Goal: Communication & Community: Share content

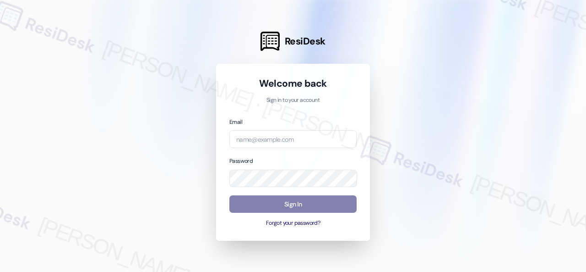
drag, startPoint x: 445, startPoint y: 91, endPoint x: 443, endPoint y: 84, distance: 7.6
click at [445, 91] on div at bounding box center [293, 136] width 586 height 272
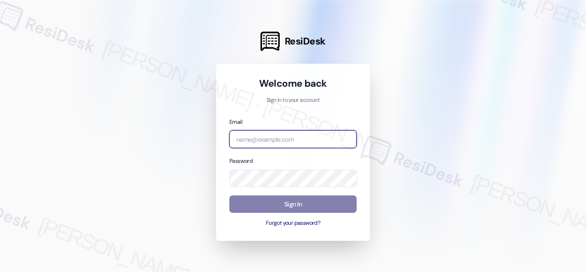
click at [260, 139] on input "email" at bounding box center [292, 139] width 127 height 18
paste input "automated-surveys-birchstone_residential-resen.fifteen@birchstone_[DOMAIN_NAME]"
type input "automated-surveys-birchstone_residential-resen.fifteen@birchstone_[DOMAIN_NAME]"
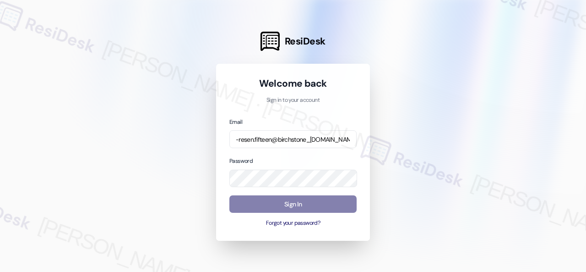
scroll to position [0, 0]
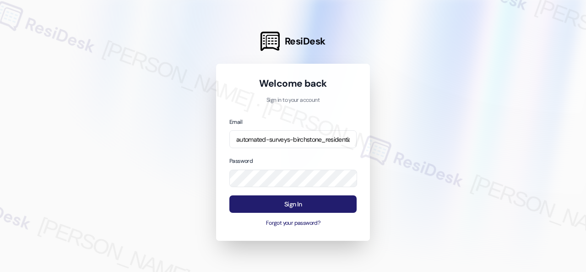
click at [287, 207] on button "Sign In" at bounding box center [292, 204] width 127 height 18
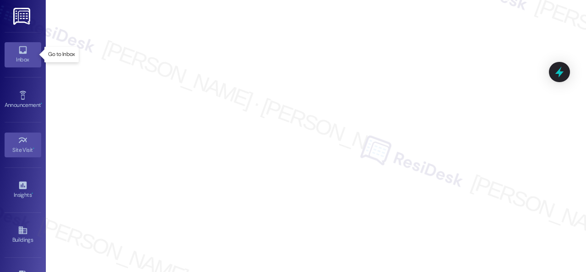
click at [11, 51] on link "Inbox" at bounding box center [23, 54] width 37 height 25
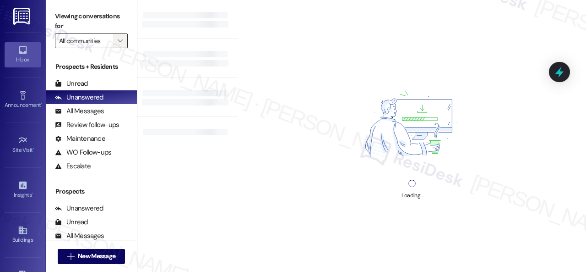
click at [120, 39] on icon "" at bounding box center [120, 40] width 5 height 7
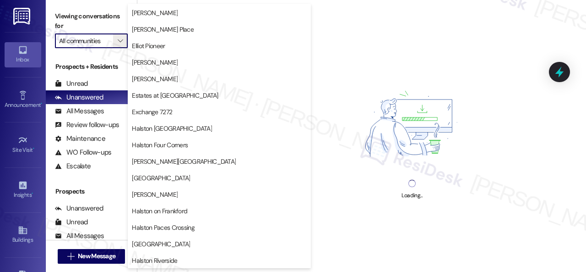
scroll to position [275, 0]
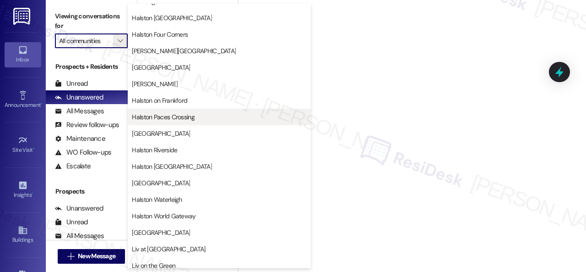
click at [164, 115] on span "Halston Paces Crossing" at bounding box center [163, 116] width 63 height 9
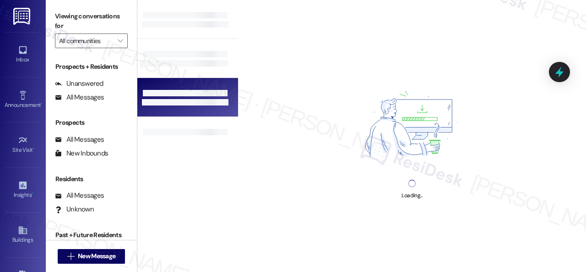
type input "Halston Paces Crossing"
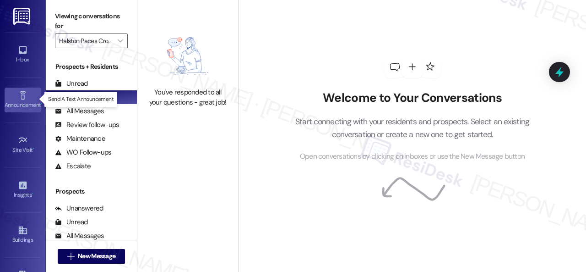
click at [20, 93] on icon at bounding box center [22, 95] width 6 height 9
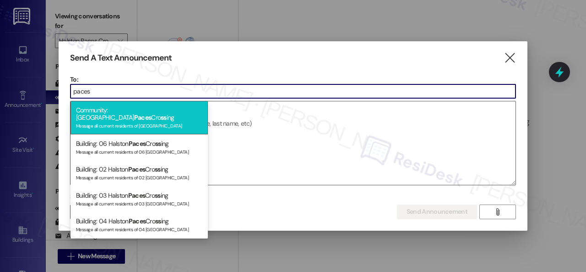
type input "paces"
click at [138, 121] on div "Message all current residents of [GEOGRAPHIC_DATA]" at bounding box center [139, 125] width 126 height 8
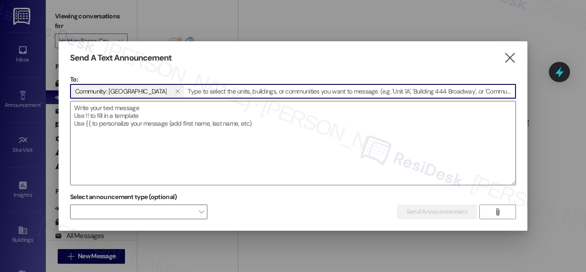
click at [138, 115] on textarea at bounding box center [293, 142] width 445 height 83
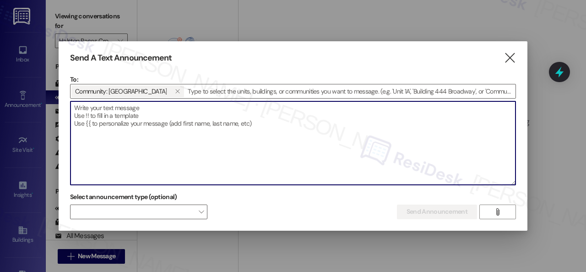
paste textarea "Hi {{first_name}}! Join us [DATE] at 1 PM in the Clubhouse for a sweet treat! W…"
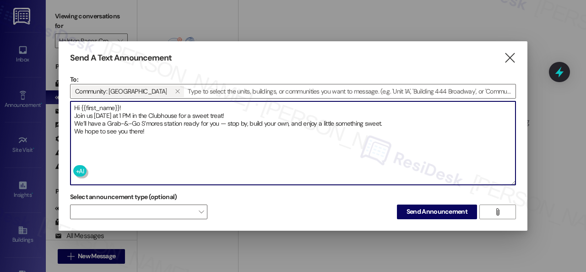
click at [137, 104] on textarea "Hi {{first_name}}! Join us [DATE] at 1 PM in the Clubhouse for a sweet treat! W…" at bounding box center [293, 142] width 445 height 83
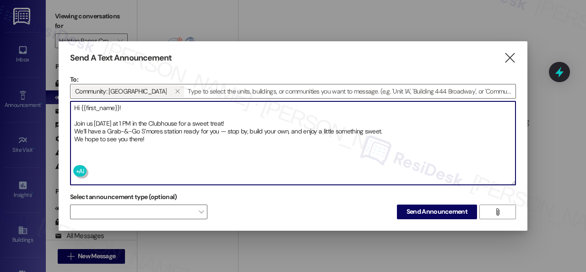
click at [230, 122] on textarea "Hi {{first_name}}! Join us [DATE] at 1 PM in the Clubhouse for a sweet treat! W…" at bounding box center [293, 142] width 445 height 83
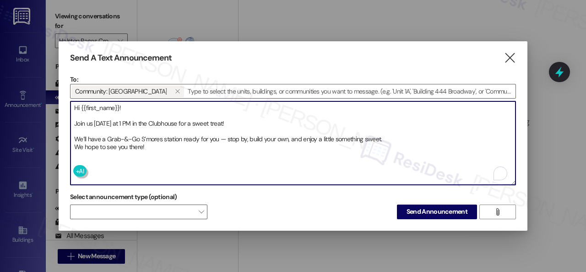
click at [388, 136] on textarea "Hi {{first_name}}! Join us [DATE] at 1 PM in the Clubhouse for a sweet treat! W…" at bounding box center [293, 142] width 445 height 83
type textarea "Hi {{first_name}}! Join us [DATE] at 1 PM in the Clubhouse for a sweet treat! W…"
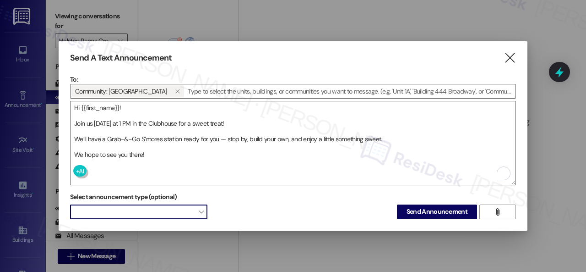
click at [144, 209] on span at bounding box center [138, 211] width 137 height 15
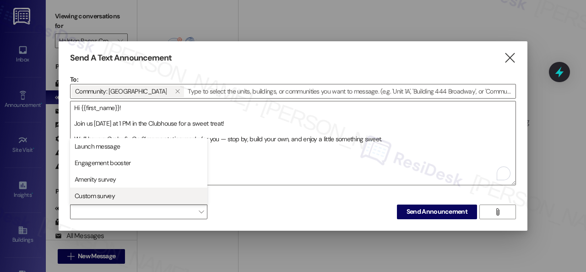
click at [113, 191] on span "Custom survey" at bounding box center [95, 195] width 40 height 9
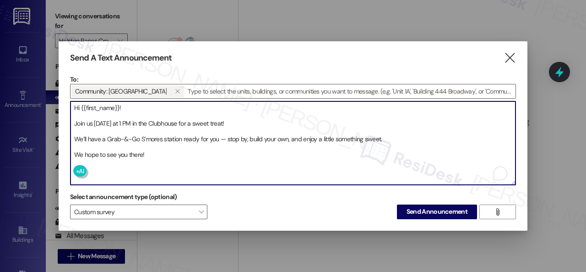
click at [315, 161] on textarea "Hi {{first_name}}! Join us [DATE] at 1 PM in the Clubhouse for a sweet treat! W…" at bounding box center [293, 142] width 445 height 83
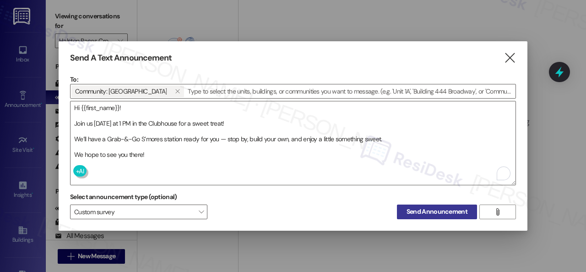
click at [421, 215] on span "Send Announcement" at bounding box center [437, 212] width 61 height 10
